Goal: Task Accomplishment & Management: Complete application form

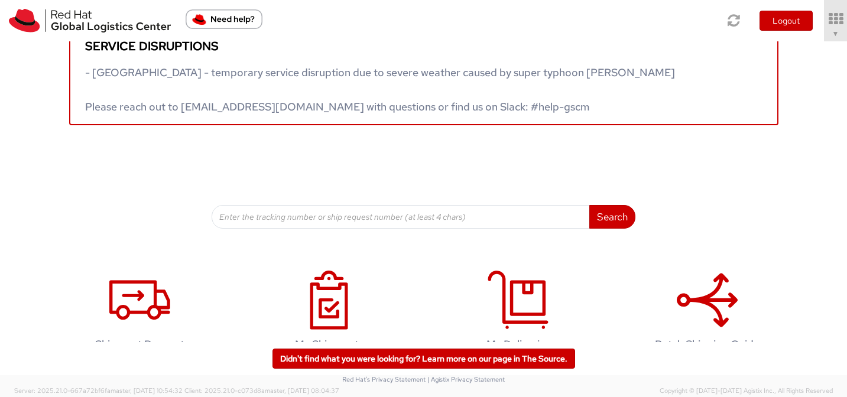
scroll to position [61, 0]
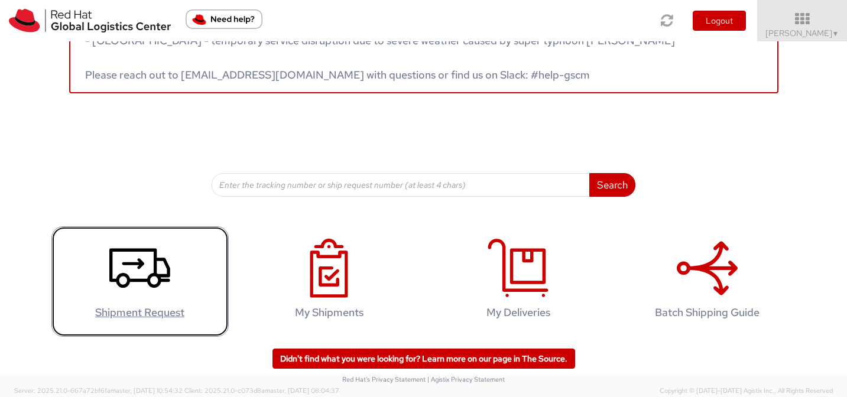
click at [152, 294] on icon at bounding box center [139, 268] width 61 height 59
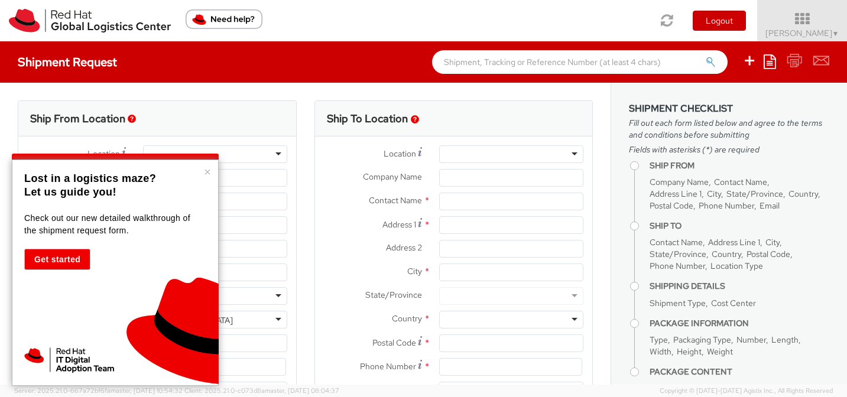
select select
select select "525"
click at [208, 171] on button "×" at bounding box center [207, 172] width 7 height 12
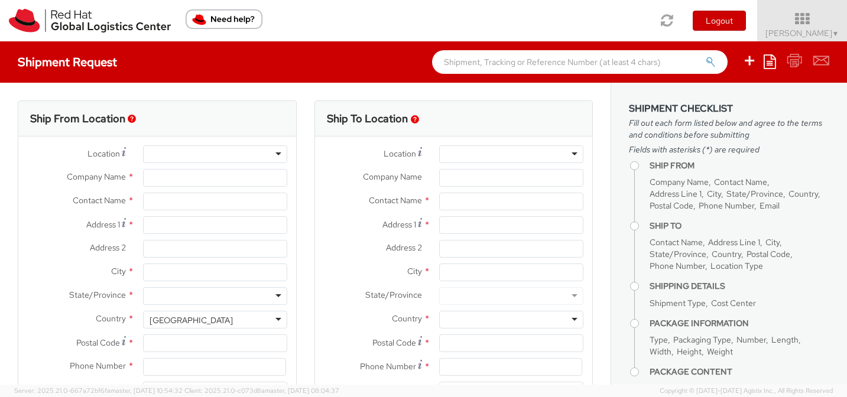
type input "Red Hat Asia Pacific Pte Ltd"
type input "[PERSON_NAME]"
type input "[STREET_ADDRESS]"
type input "CapitaSpring"
type input "[GEOGRAPHIC_DATA]"
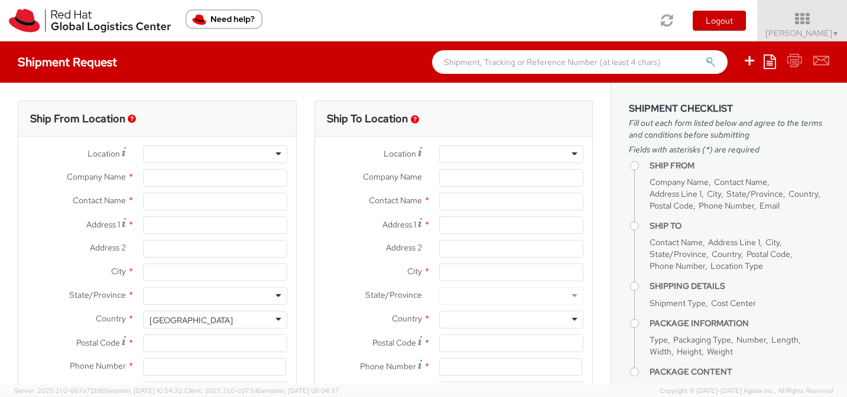
type input "048948"
type input "65 6490 4200"
type input "[EMAIL_ADDRESS][DOMAIN_NAME]"
select select "CM"
select select "KGS"
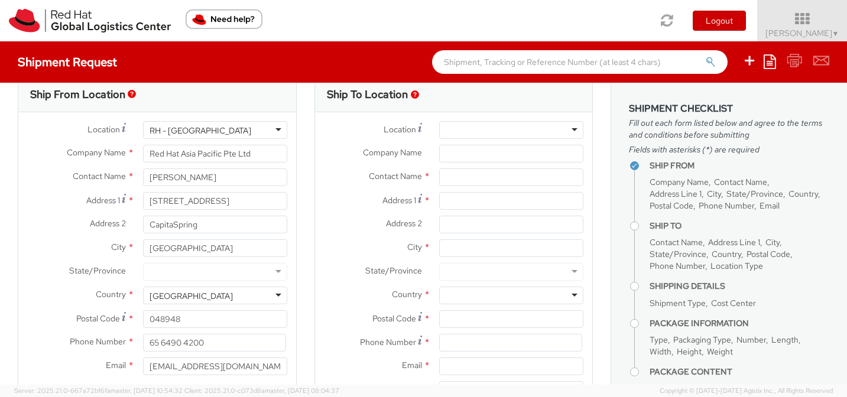
scroll to position [26, 0]
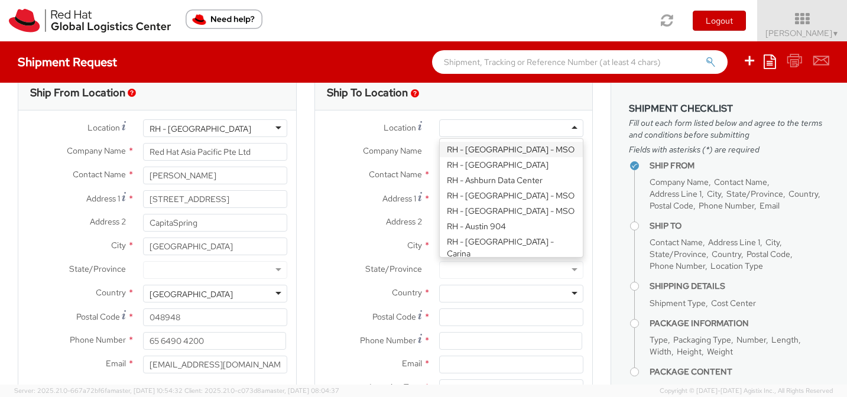
click at [475, 126] on div at bounding box center [511, 128] width 144 height 18
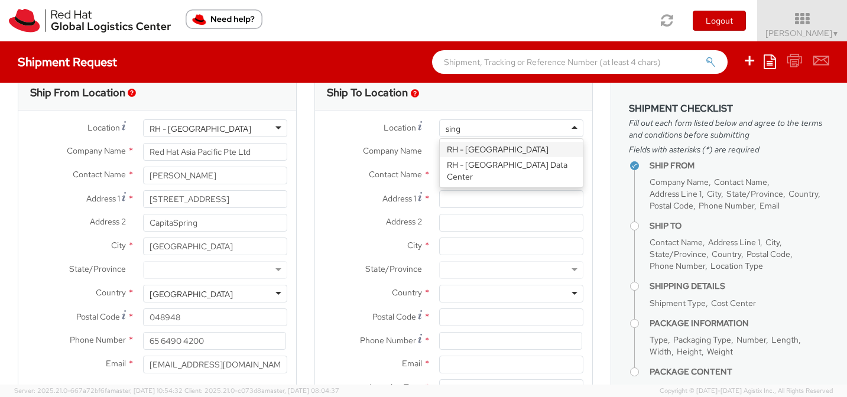
scroll to position [0, 0]
type input "s"
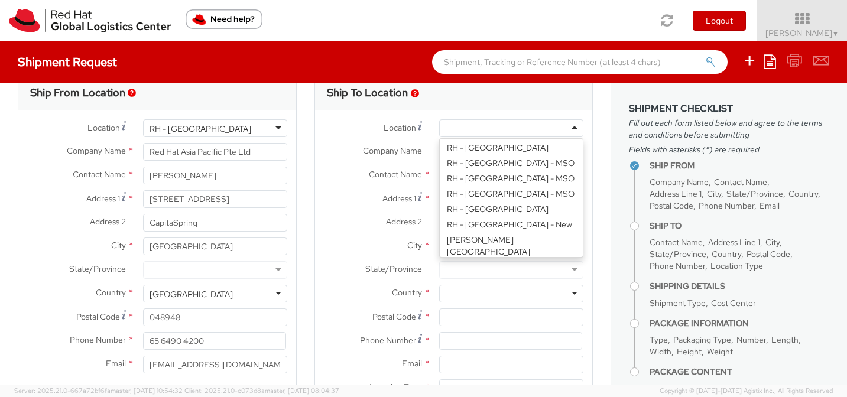
scroll to position [2035, 0]
click at [415, 149] on span "Company Name" at bounding box center [392, 150] width 59 height 11
click at [439, 149] on input "Company Name *" at bounding box center [511, 152] width 144 height 18
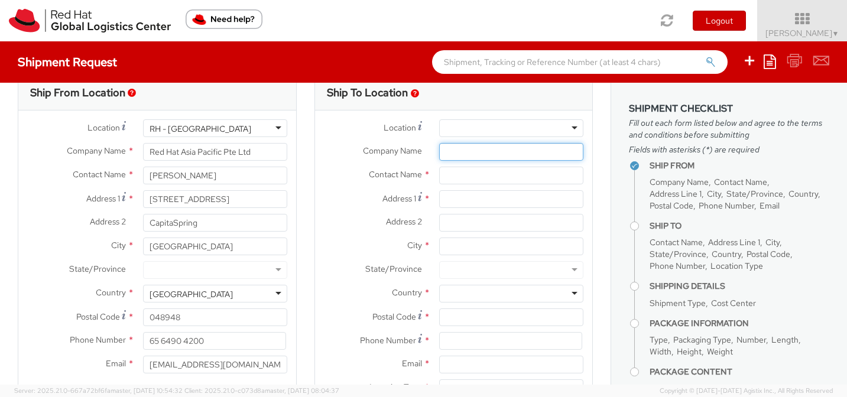
click at [446, 150] on input "Company Name *" at bounding box center [511, 152] width 144 height 18
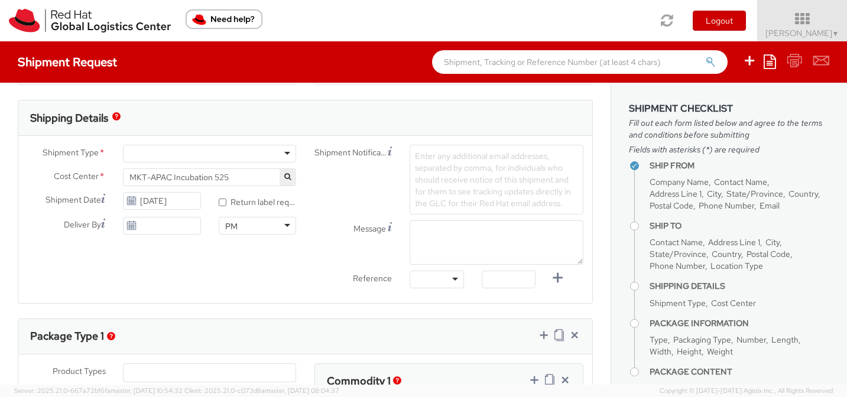
scroll to position [352, 0]
click at [285, 156] on div at bounding box center [210, 155] width 174 height 18
click at [175, 206] on input "[DATE]" at bounding box center [162, 202] width 78 height 18
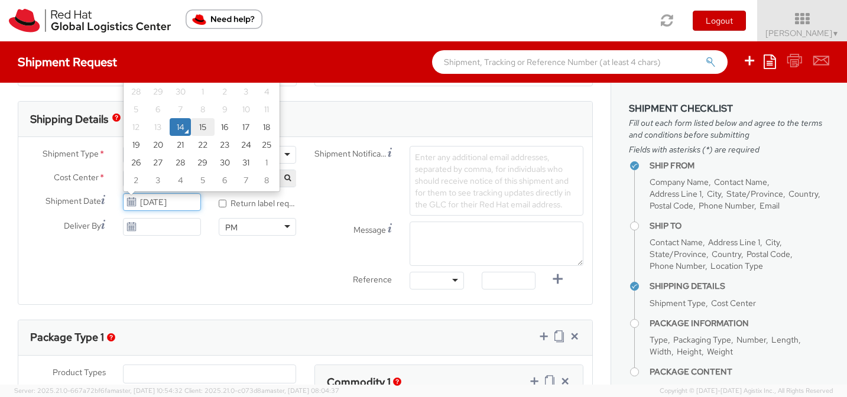
click at [200, 121] on td "15" at bounding box center [203, 127] width 24 height 18
type input "[DATE]"
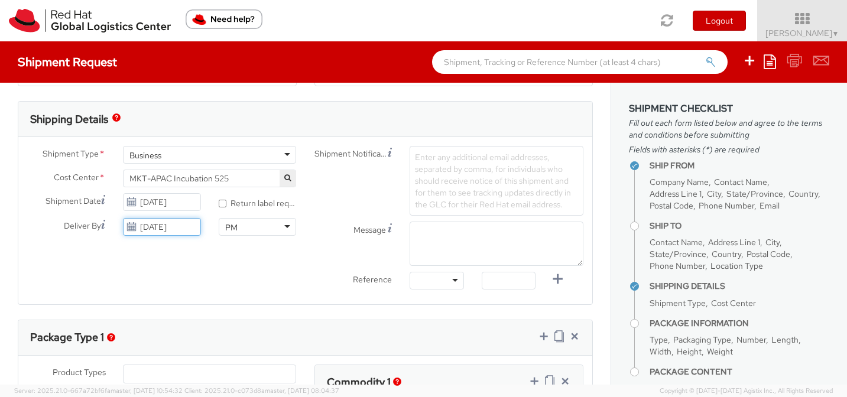
click at [165, 226] on input "[DATE]" at bounding box center [162, 227] width 78 height 18
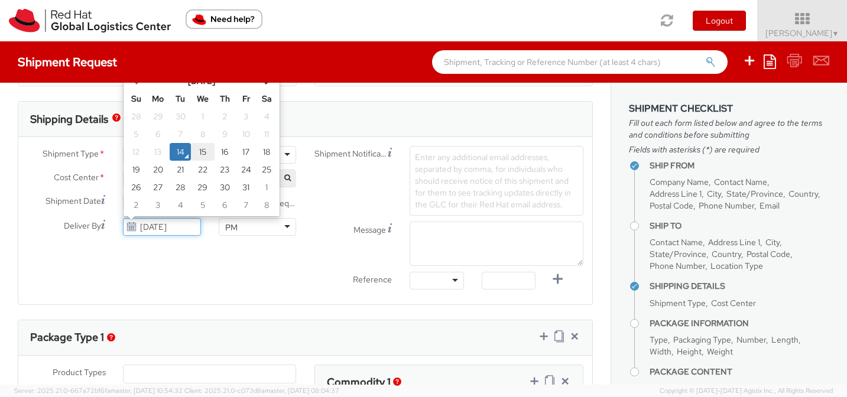
click at [199, 148] on td "15" at bounding box center [203, 152] width 24 height 18
type input "[DATE]"
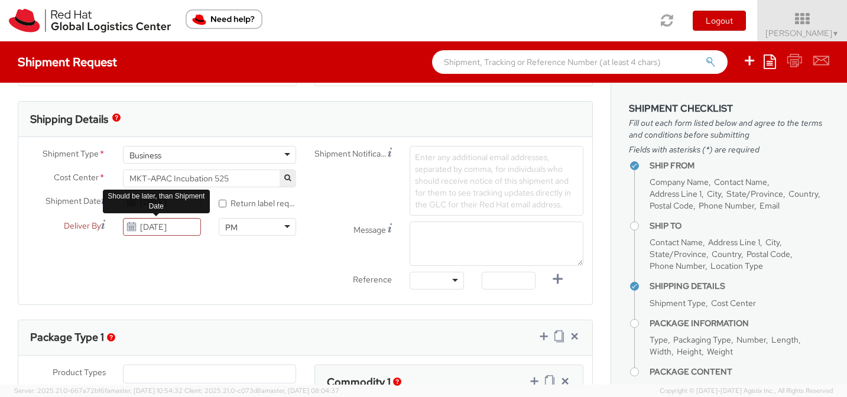
click at [252, 225] on div "PM" at bounding box center [258, 227] width 78 height 18
click at [240, 260] on div "Shipment Type * Business Business Batch Business Cost Center * MKT-APAC Incubat…" at bounding box center [305, 221] width 574 height 150
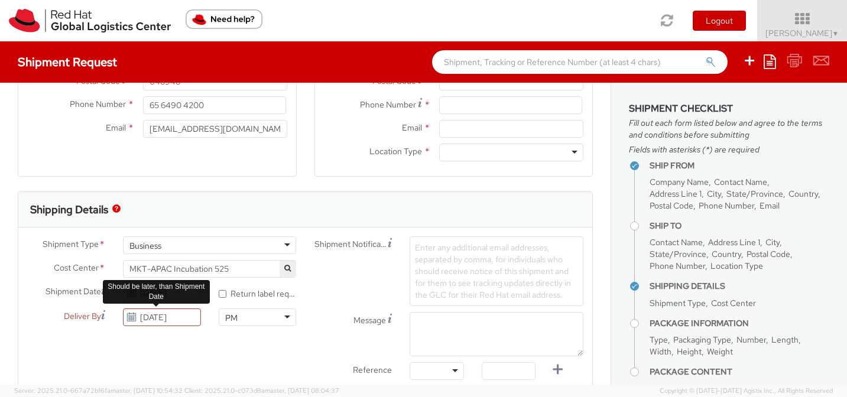
scroll to position [263, 0]
click at [467, 259] on span "Enter any additional email addresses, separated by comma, for individuals who s…" at bounding box center [493, 270] width 156 height 58
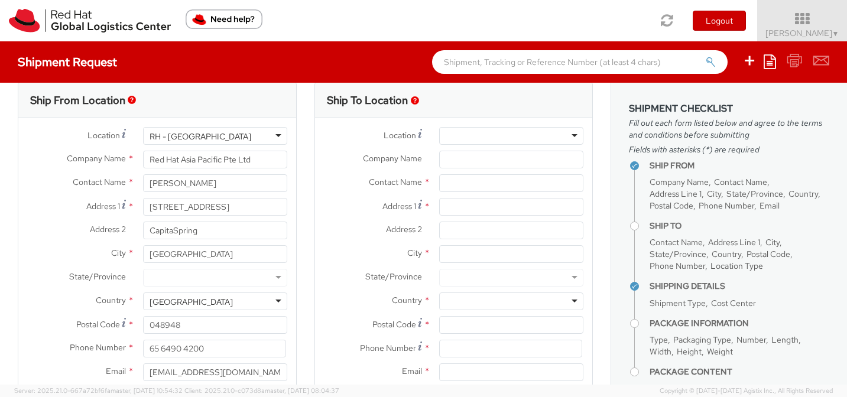
scroll to position [0, 0]
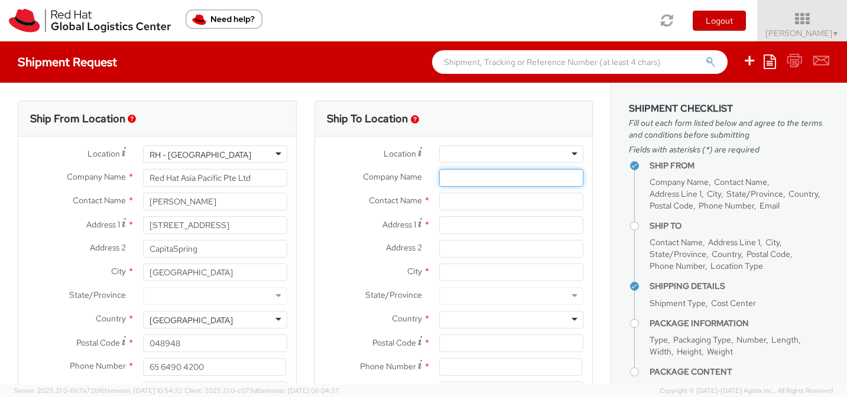
click at [451, 176] on input "Company Name *" at bounding box center [511, 178] width 144 height 18
type input "[GEOGRAPHIC_DATA]"
click at [459, 202] on input "text" at bounding box center [511, 202] width 144 height 18
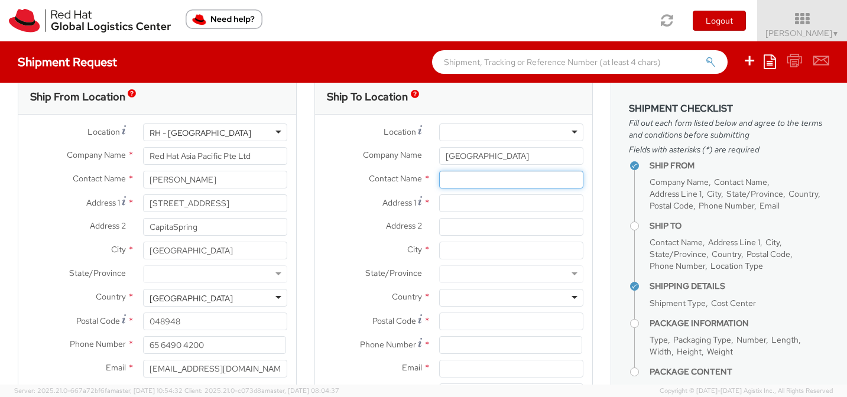
scroll to position [28, 0]
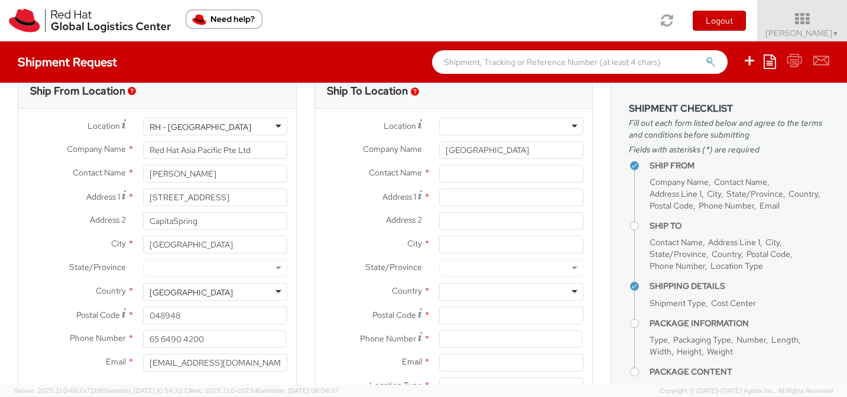
click at [460, 294] on div at bounding box center [511, 292] width 144 height 18
type input "s"
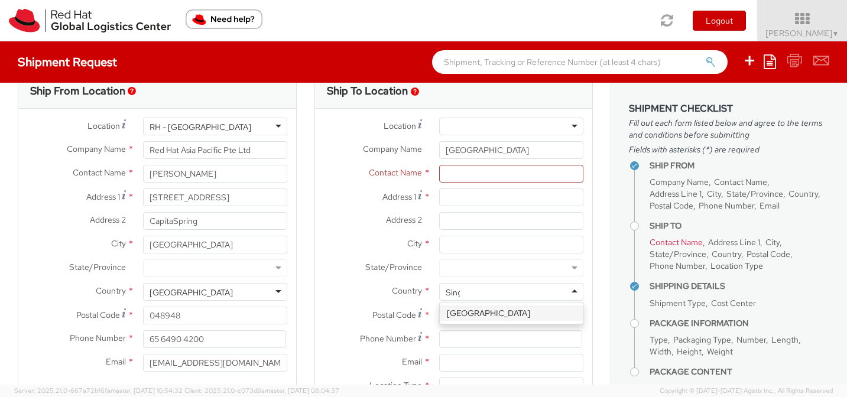
scroll to position [0, 0]
type input "Singapo"
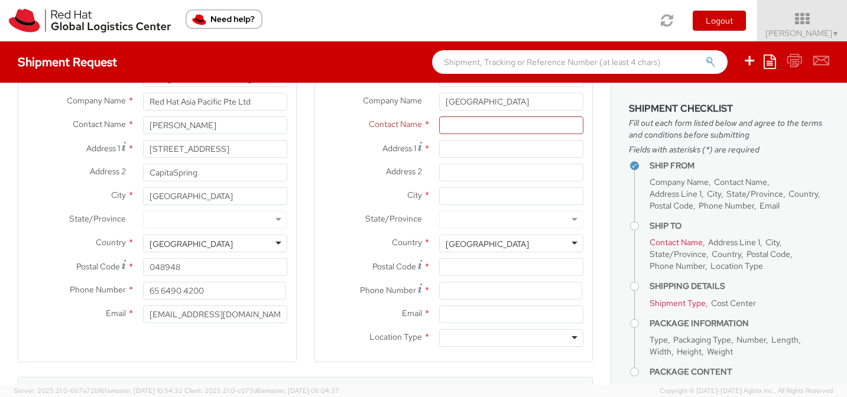
scroll to position [92, 0]
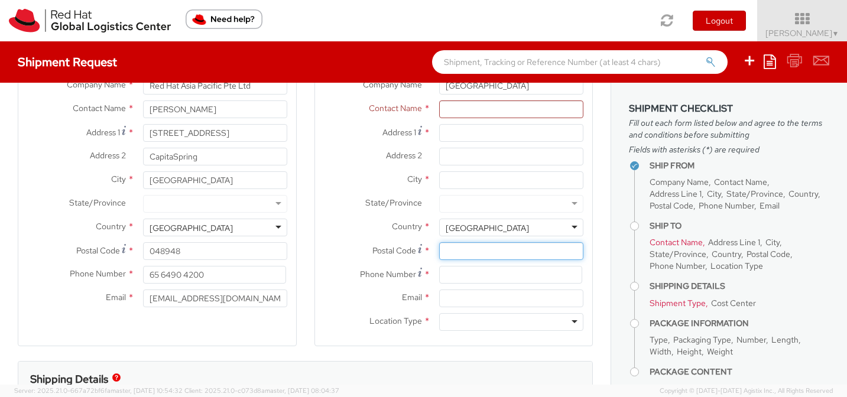
click at [457, 254] on input "Postal Code *" at bounding box center [511, 251] width 144 height 18
click at [464, 317] on div at bounding box center [511, 322] width 144 height 18
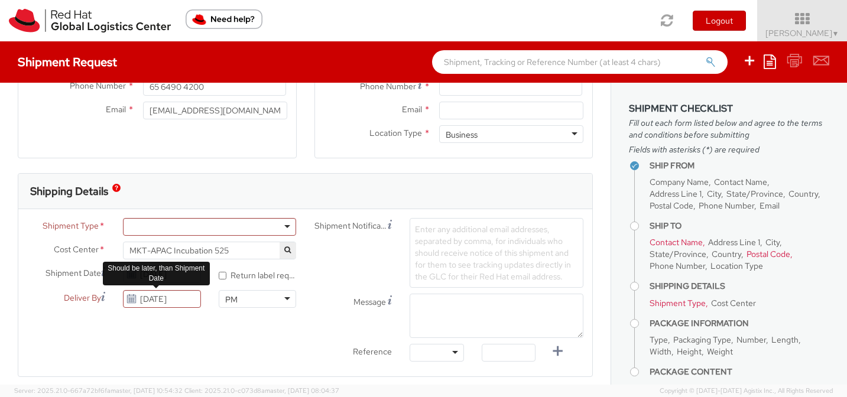
scroll to position [282, 0]
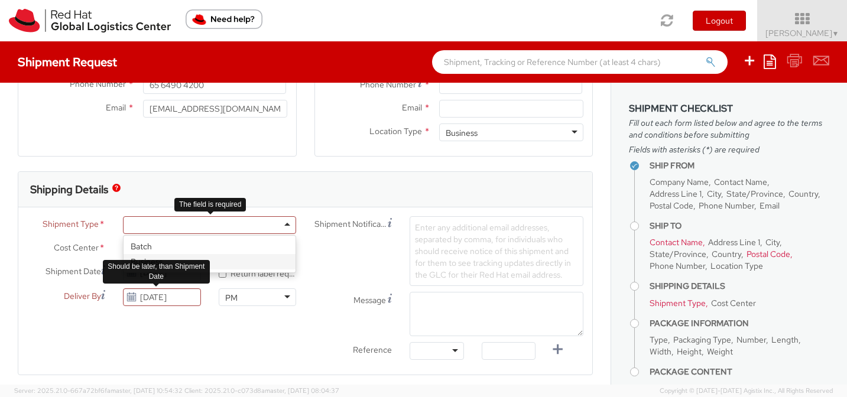
click at [160, 216] on div at bounding box center [210, 225] width 174 height 18
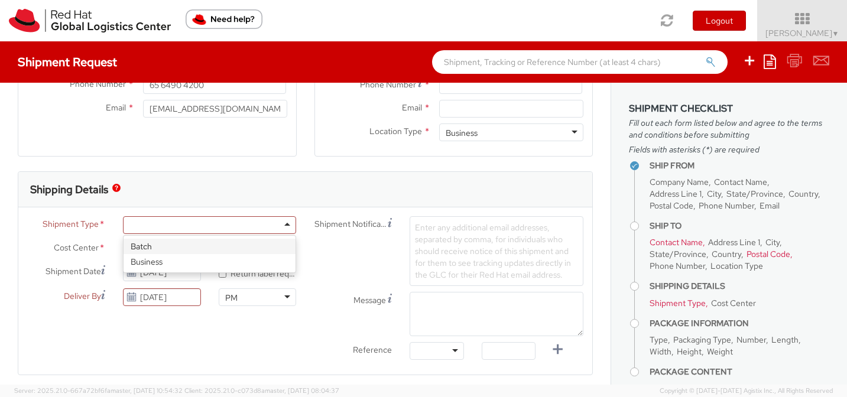
click at [155, 334] on div "Shipment Type * Batch Business Cost Center * MKT-APAC Incubation 525 MKT-APAC I…" at bounding box center [305, 291] width 574 height 150
click at [162, 321] on div "Shipment Type * Batch Business Cost Center * MKT-APAC Incubation 525 MKT-APAC I…" at bounding box center [305, 291] width 574 height 150
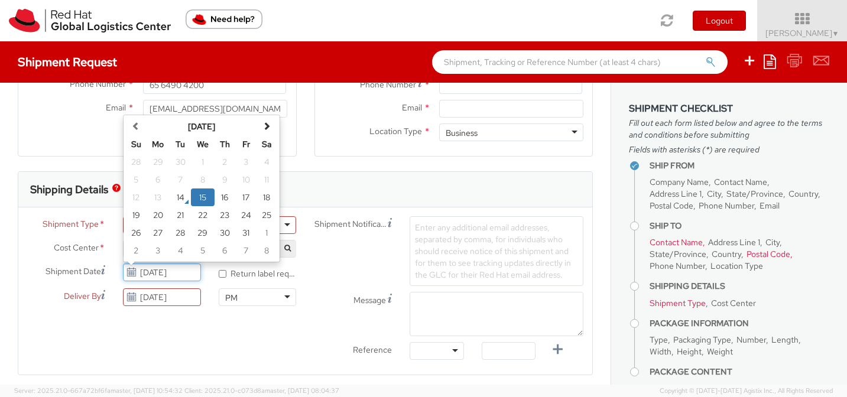
click at [167, 274] on input "[DATE]" at bounding box center [162, 273] width 78 height 18
click at [183, 193] on td "14" at bounding box center [180, 198] width 21 height 18
type input "[DATE]"
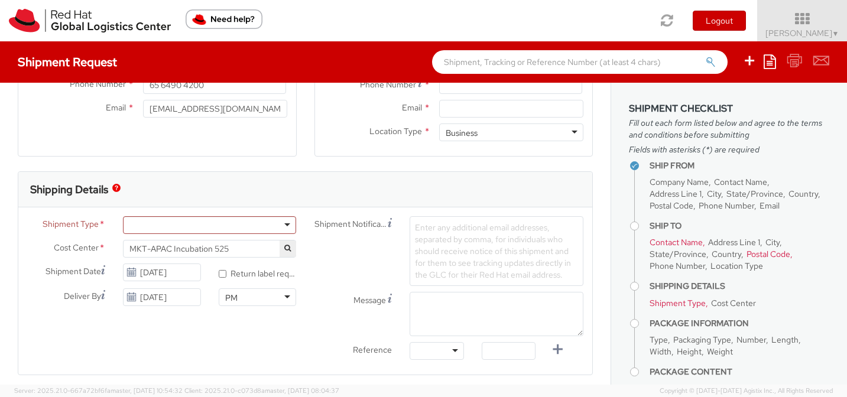
click at [177, 338] on div "Shipment Type * Batch Business Cost Center * MKT-APAC Incubation 525 MKT-APAC I…" at bounding box center [305, 291] width 574 height 150
click at [234, 297] on div "PM" at bounding box center [231, 298] width 12 height 12
click at [232, 335] on div "Shipment Type * Batch Business Cost Center * MKT-APAC Incubation 525 MKT-APAC I…" at bounding box center [305, 291] width 574 height 150
